Goal: Find specific page/section: Find specific page/section

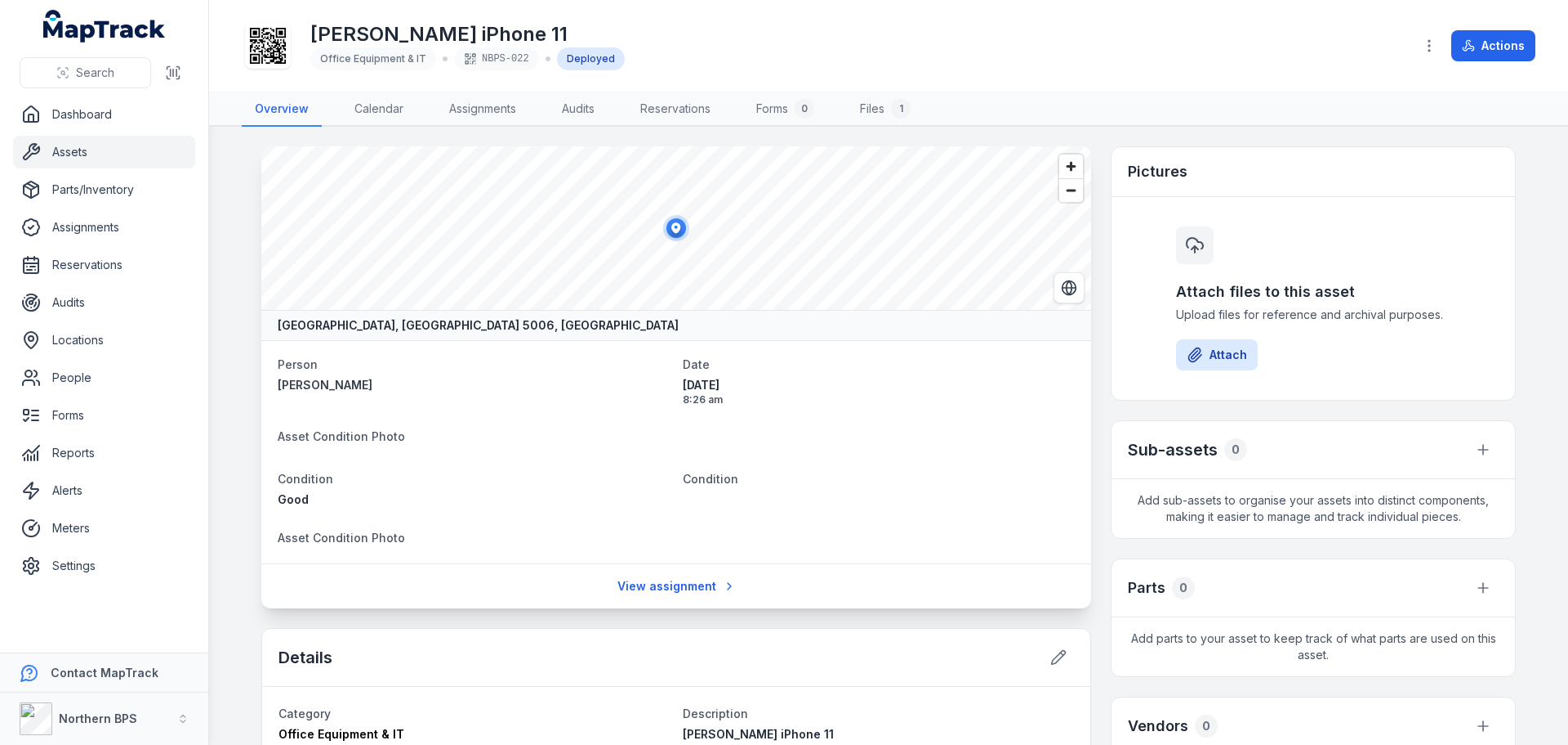
click at [75, 163] on link "Assets" at bounding box center [104, 152] width 182 height 33
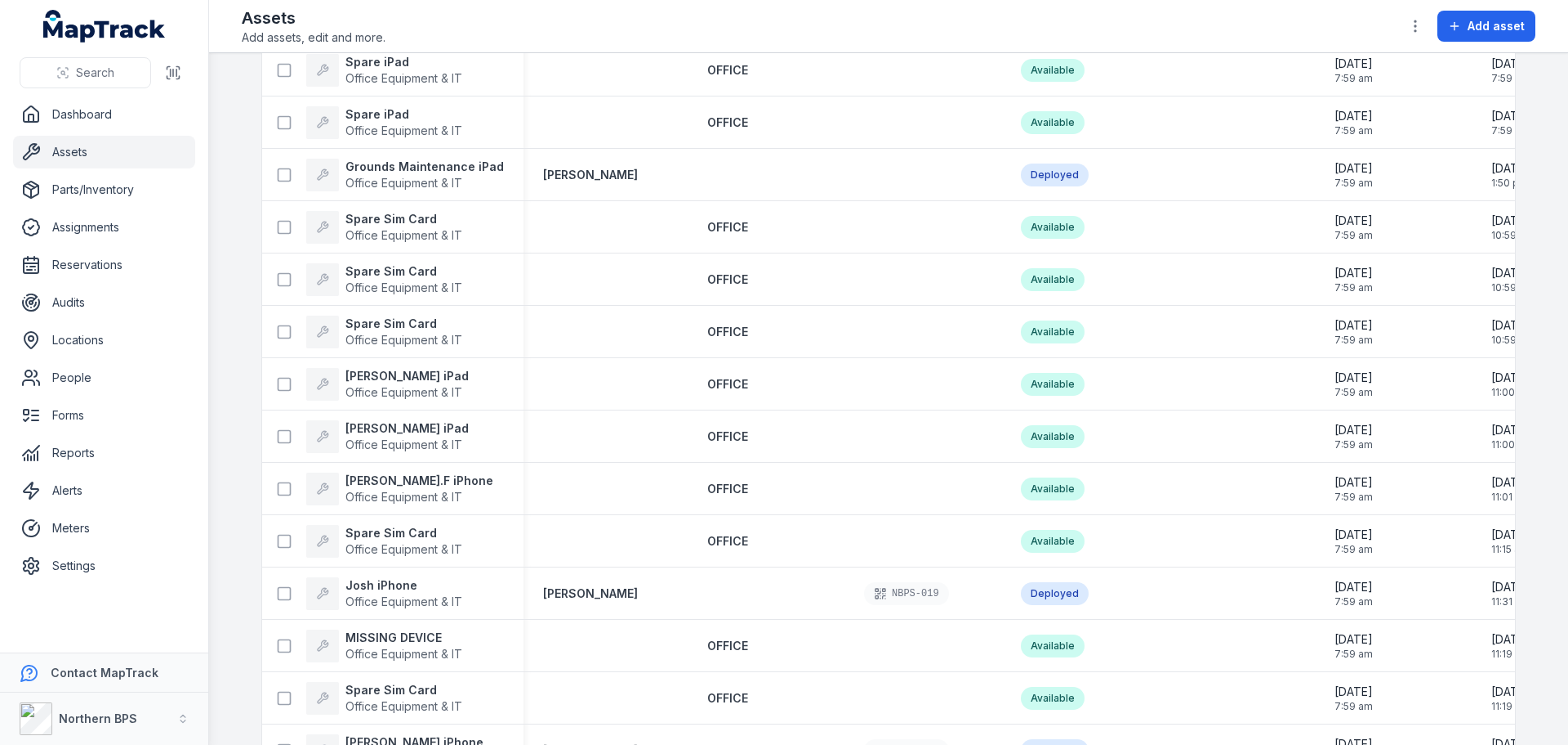
scroll to position [1144, 0]
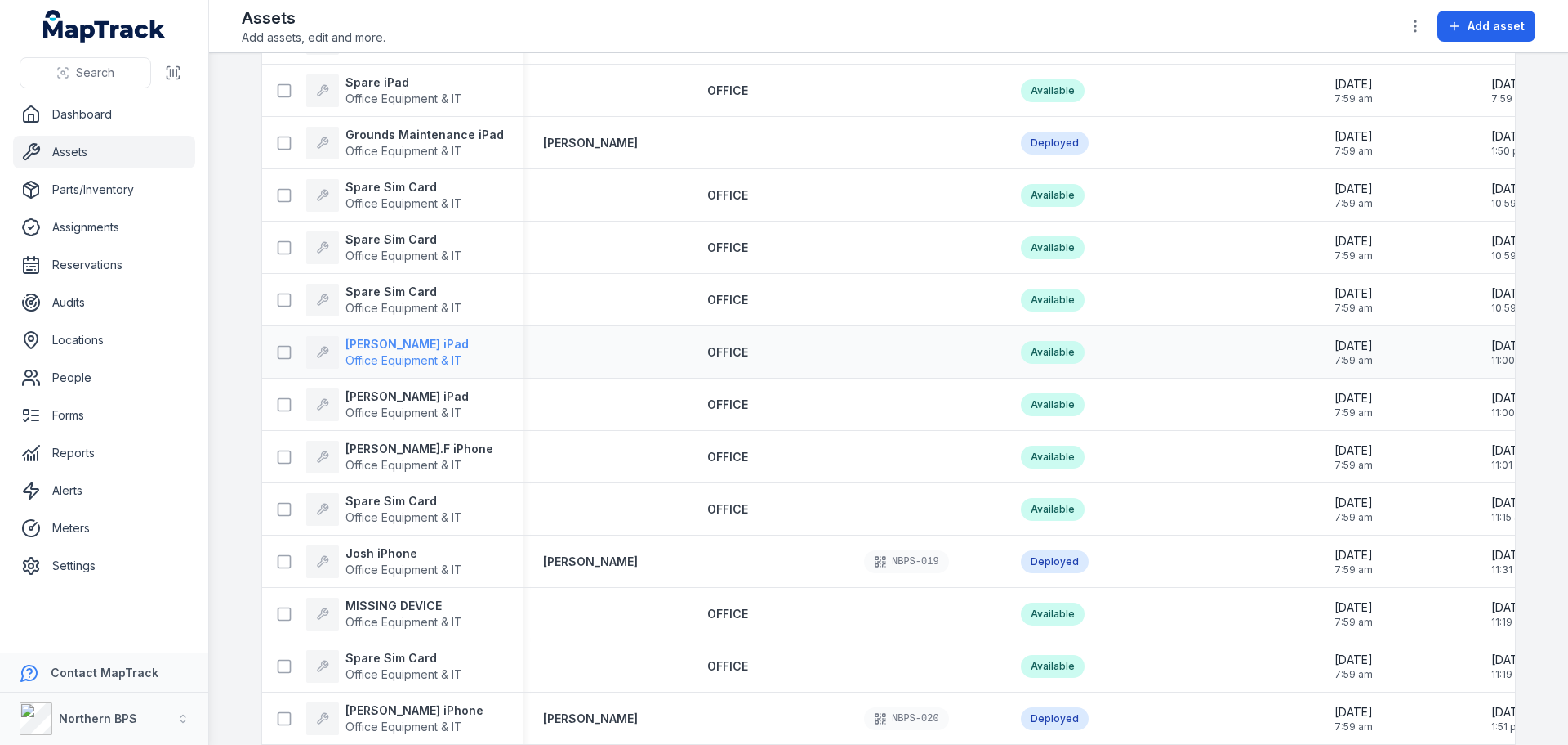
click at [390, 340] on strong "[PERSON_NAME] iPad" at bounding box center [407, 344] width 124 height 17
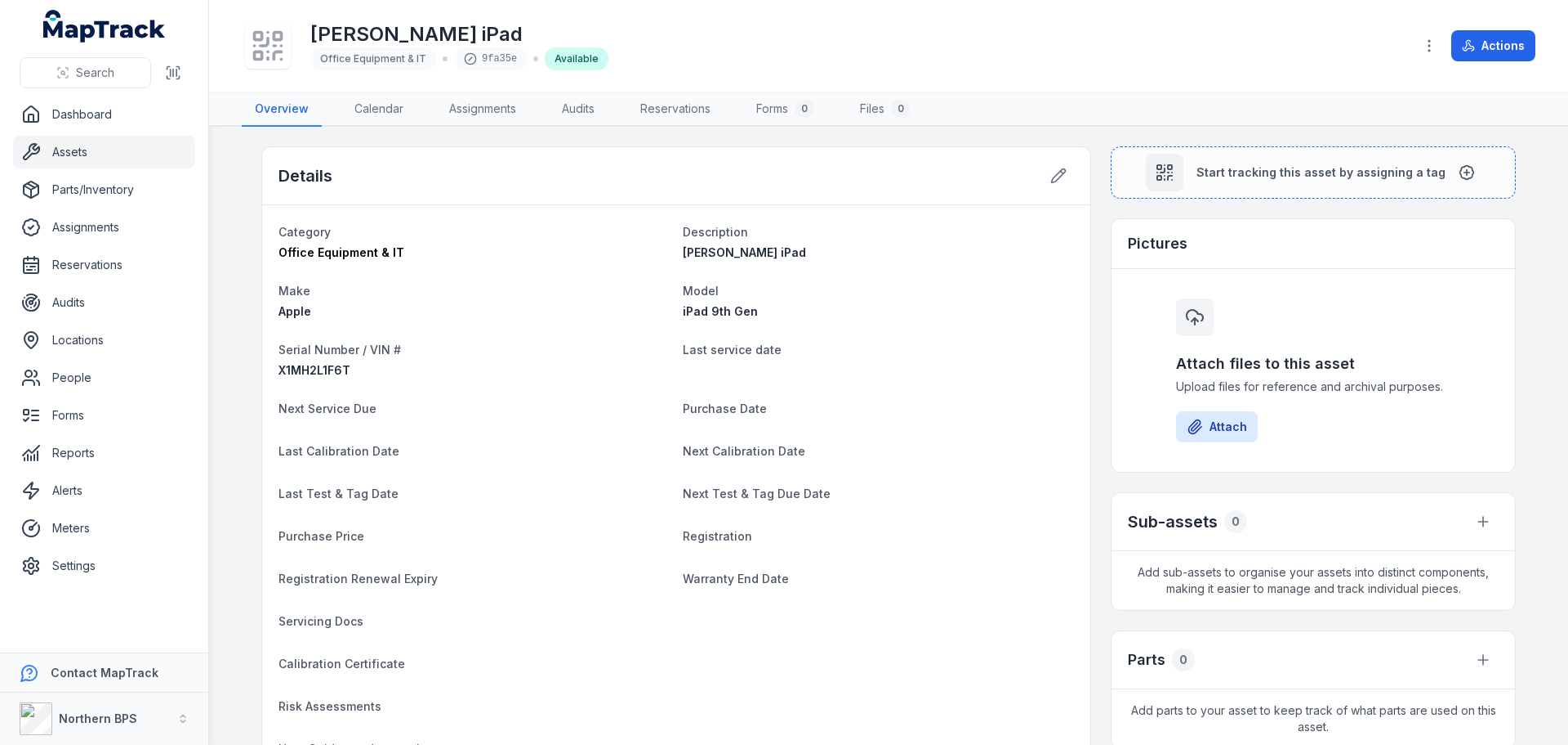
click at [264, 48] on icon at bounding box center [268, 45] width 36 height 36
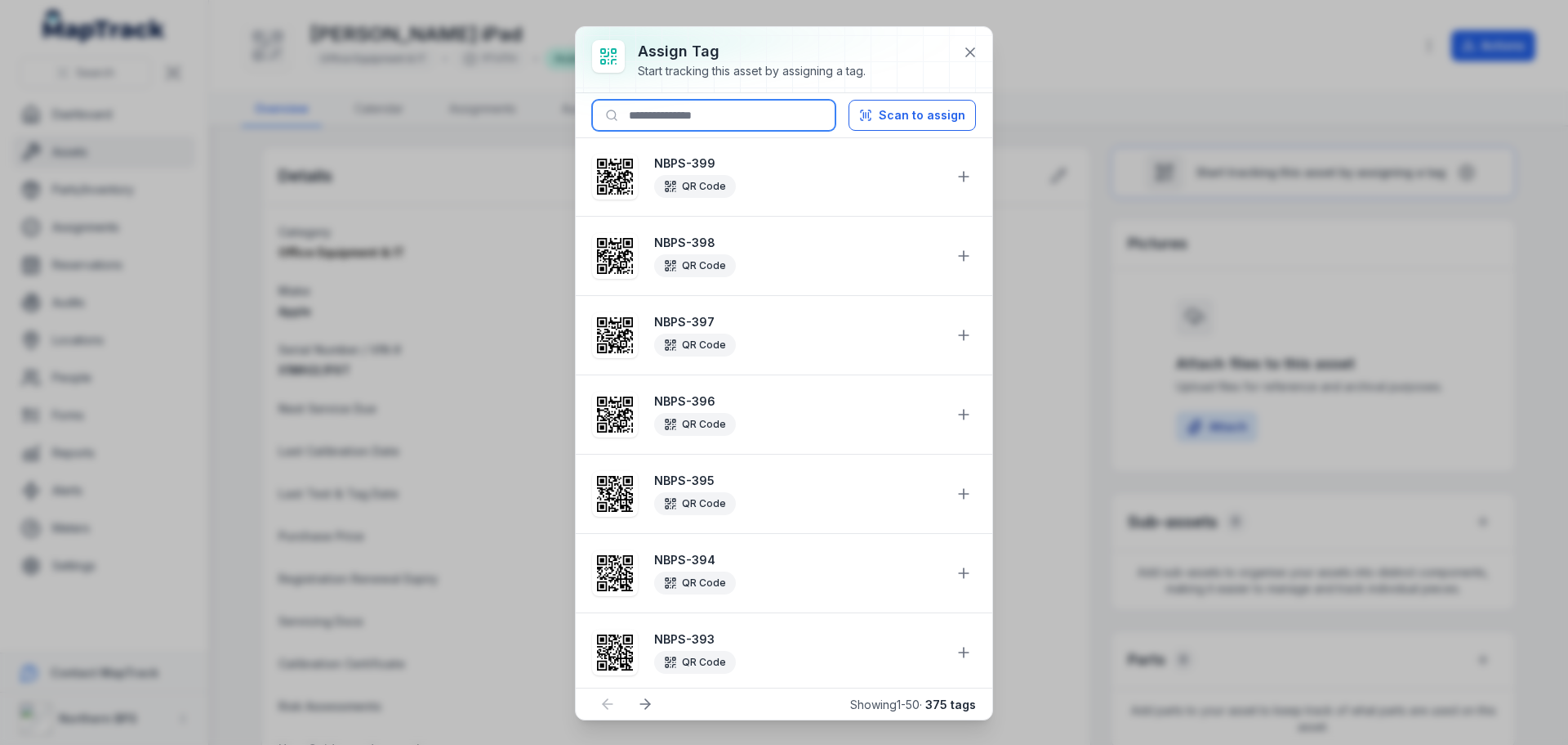
click at [662, 118] on input at bounding box center [713, 116] width 243 height 31
click at [734, 108] on input at bounding box center [713, 116] width 243 height 31
type input "********"
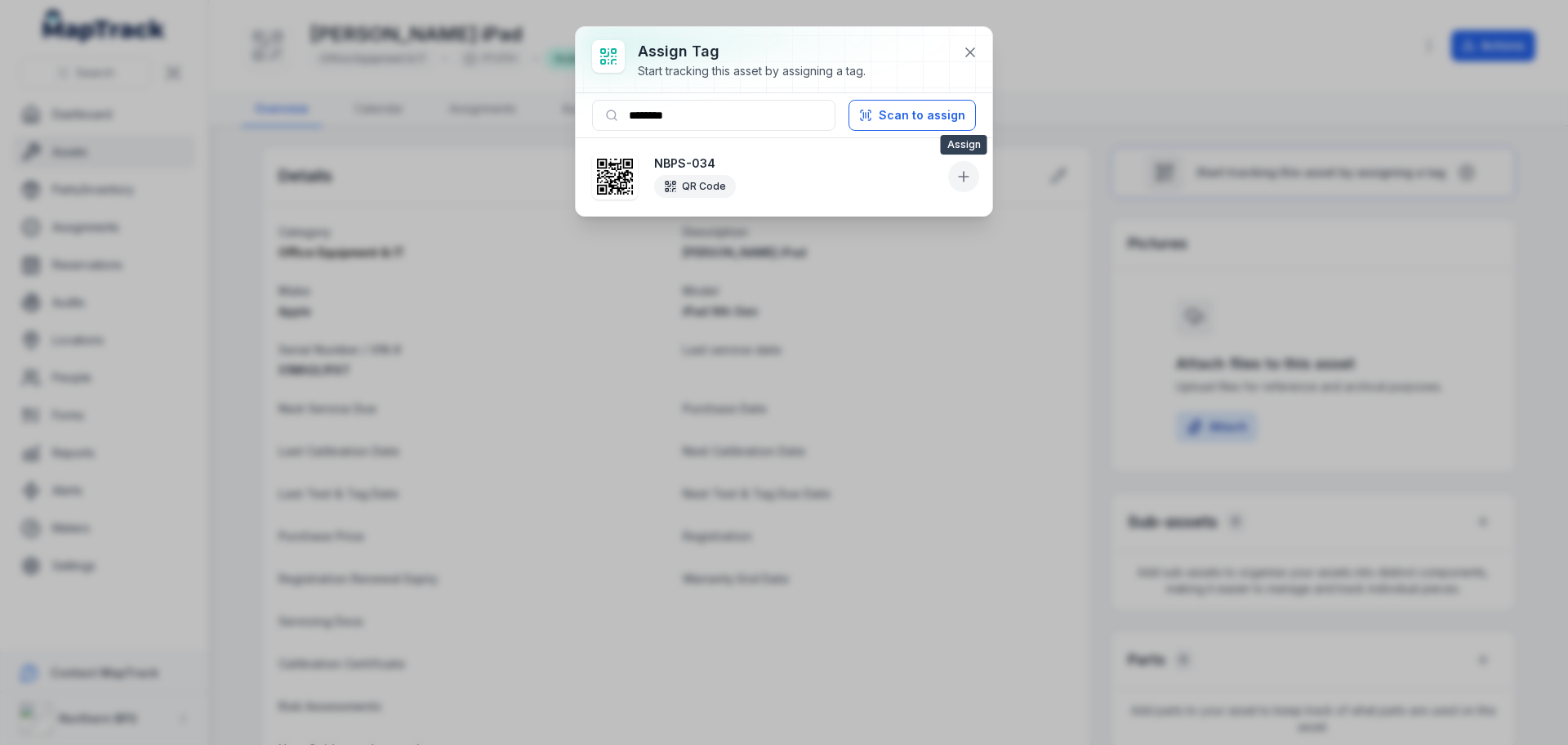
click at [959, 183] on icon at bounding box center [964, 177] width 17 height 17
